Goal: Task Accomplishment & Management: Use online tool/utility

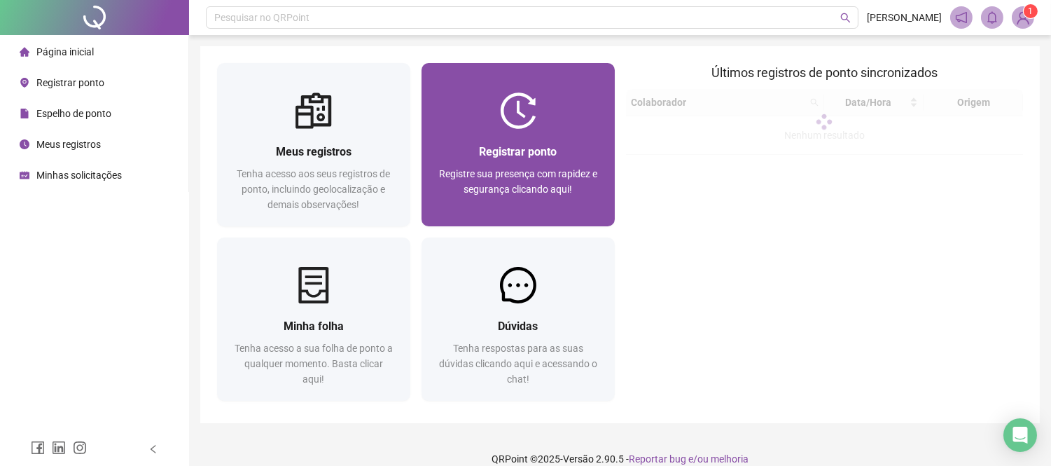
click at [541, 153] on span "Registrar ponto" at bounding box center [518, 151] width 78 height 13
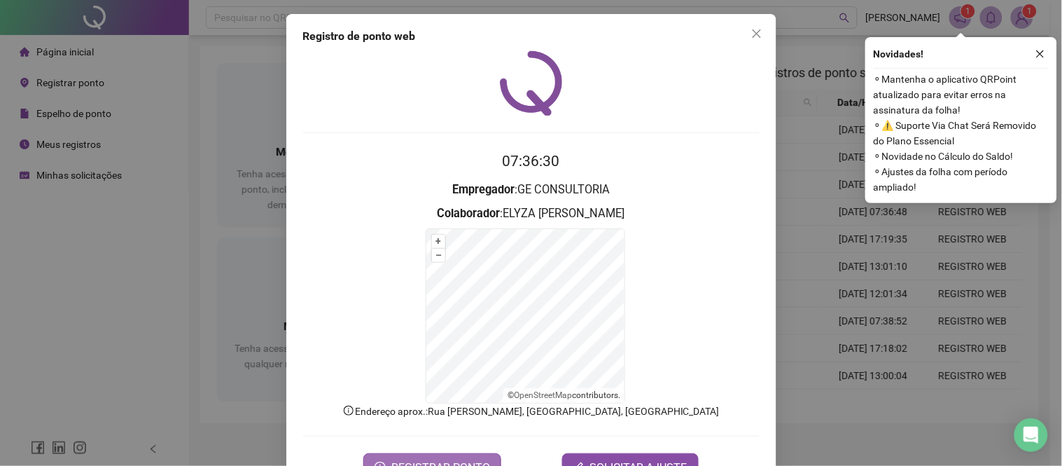
click at [433, 462] on span "REGISTRAR PONTO" at bounding box center [440, 467] width 99 height 17
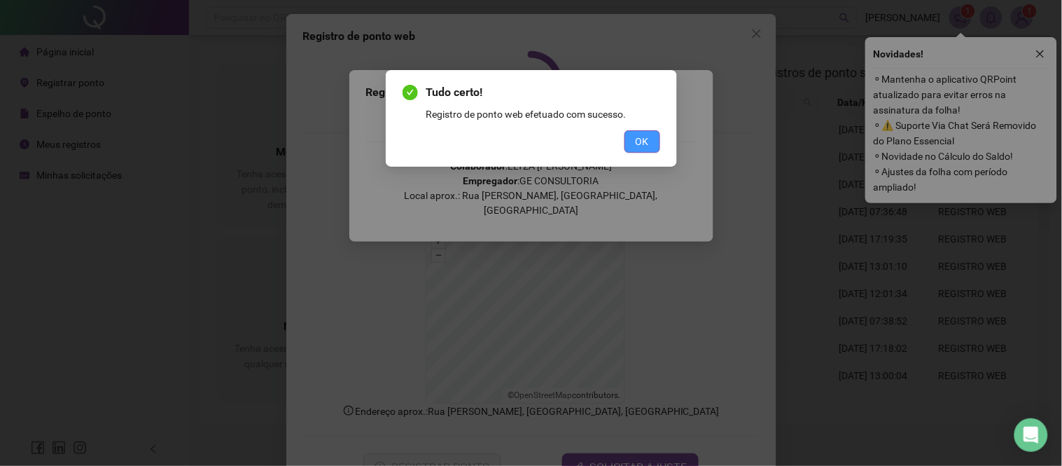
click at [631, 141] on button "OK" at bounding box center [643, 141] width 36 height 22
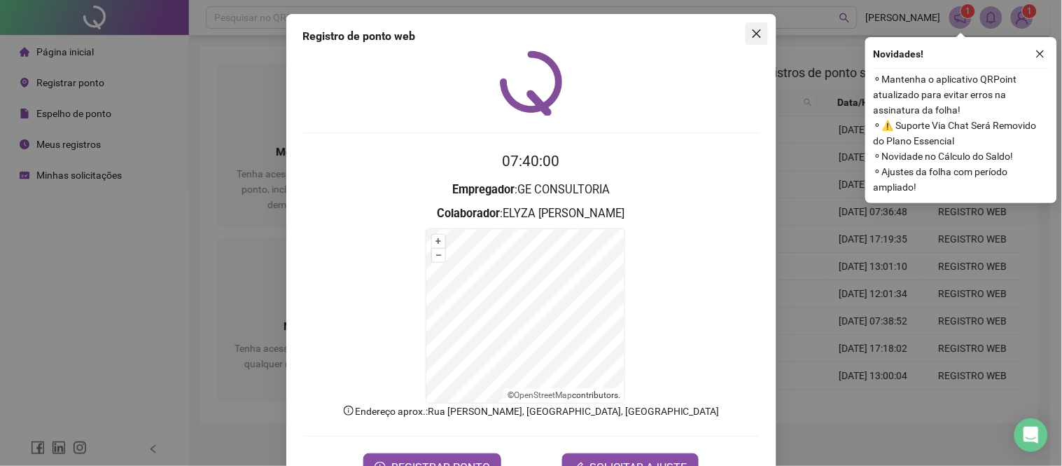
click at [751, 27] on button "Close" at bounding box center [757, 33] width 22 height 22
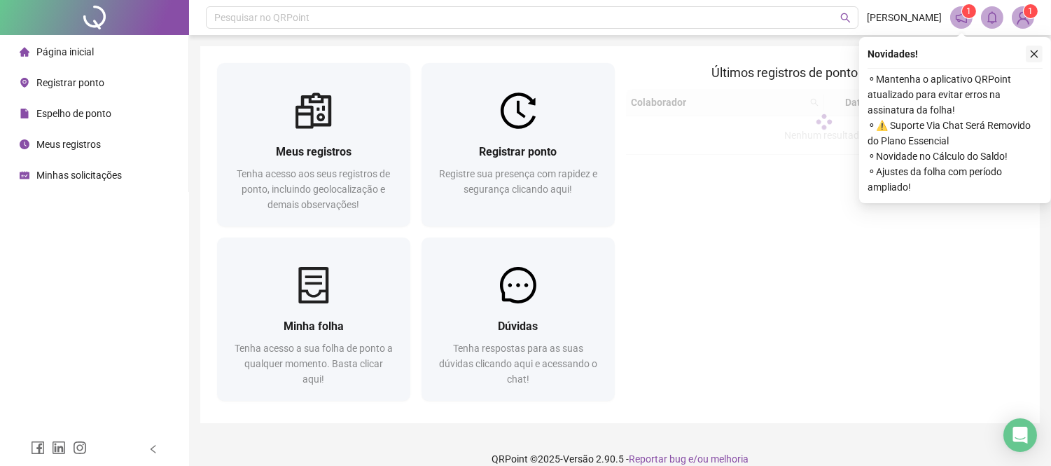
click at [1033, 52] on icon "close" at bounding box center [1034, 54] width 10 height 10
